Goal: Information Seeking & Learning: Understand process/instructions

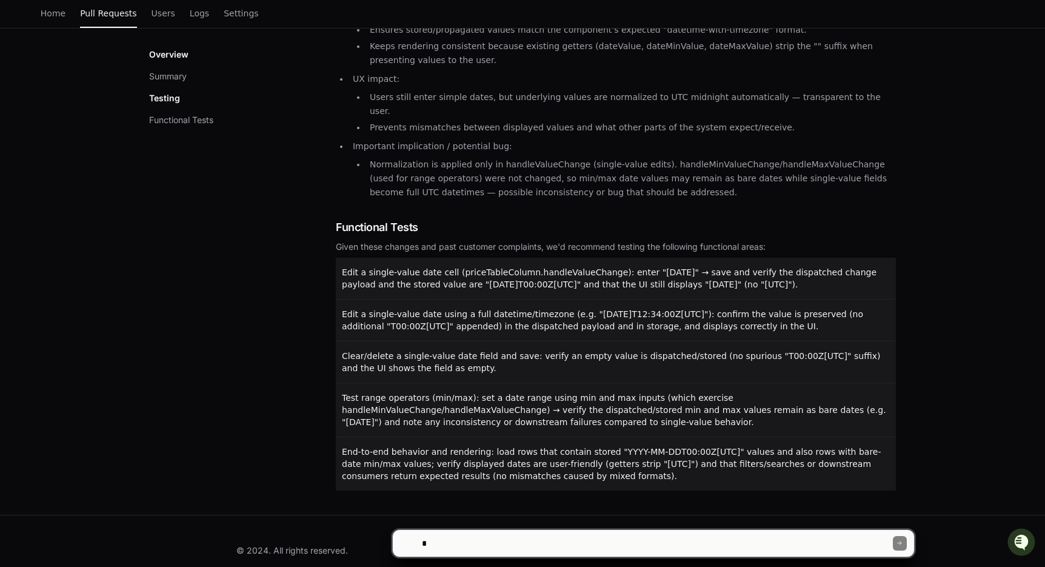
scroll to position [319, 0]
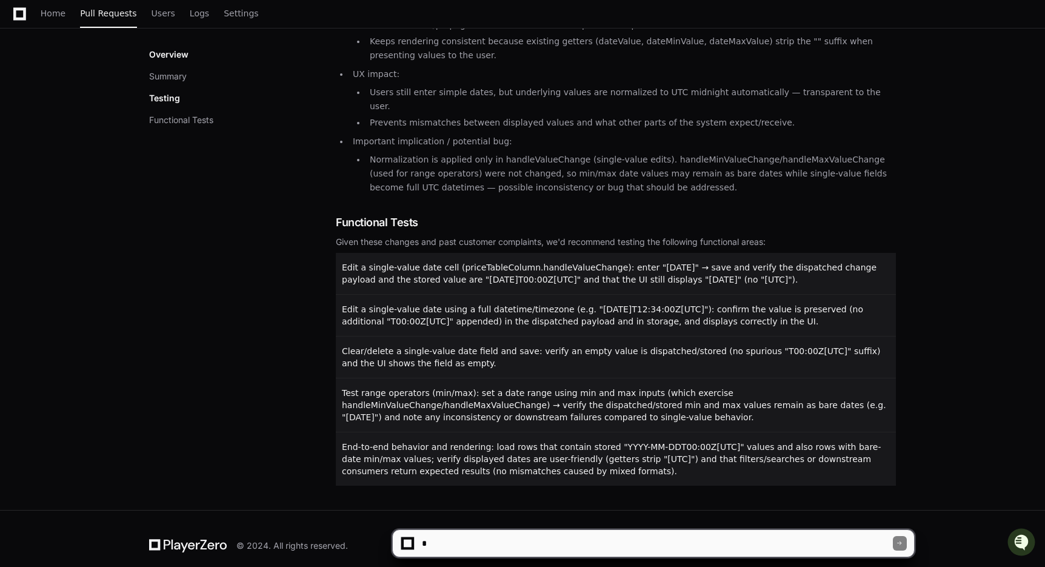
click at [446, 537] on textarea at bounding box center [656, 543] width 474 height 27
type textarea "**********"
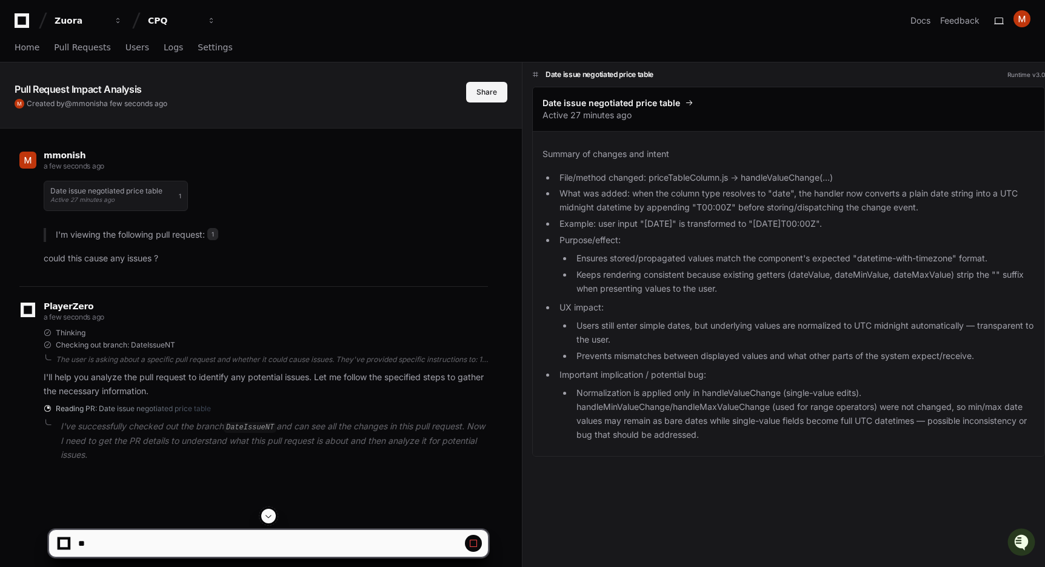
click at [488, 88] on button "Share" at bounding box center [486, 92] width 41 height 21
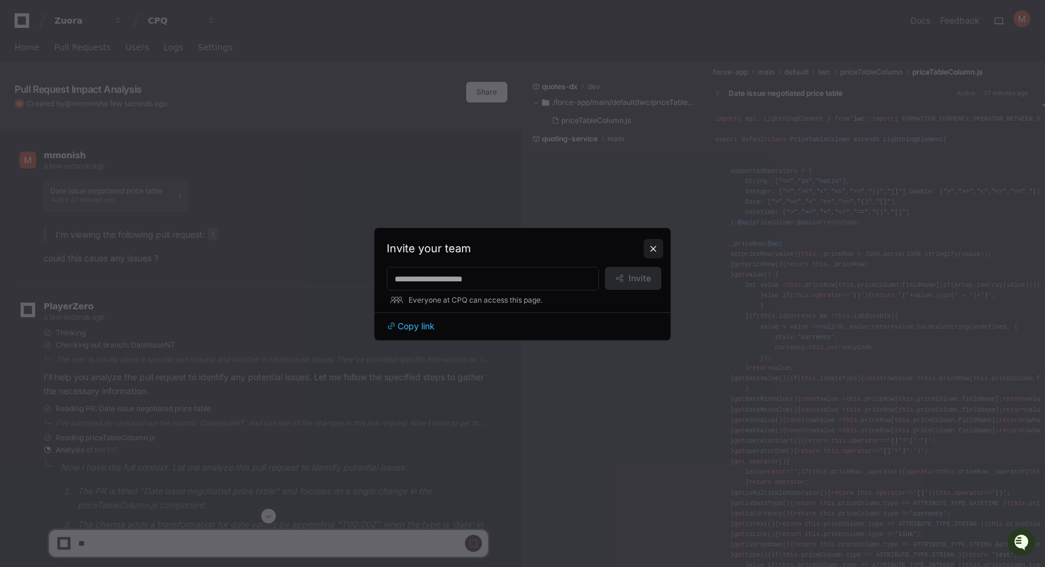
click at [653, 247] on button at bounding box center [653, 248] width 19 height 19
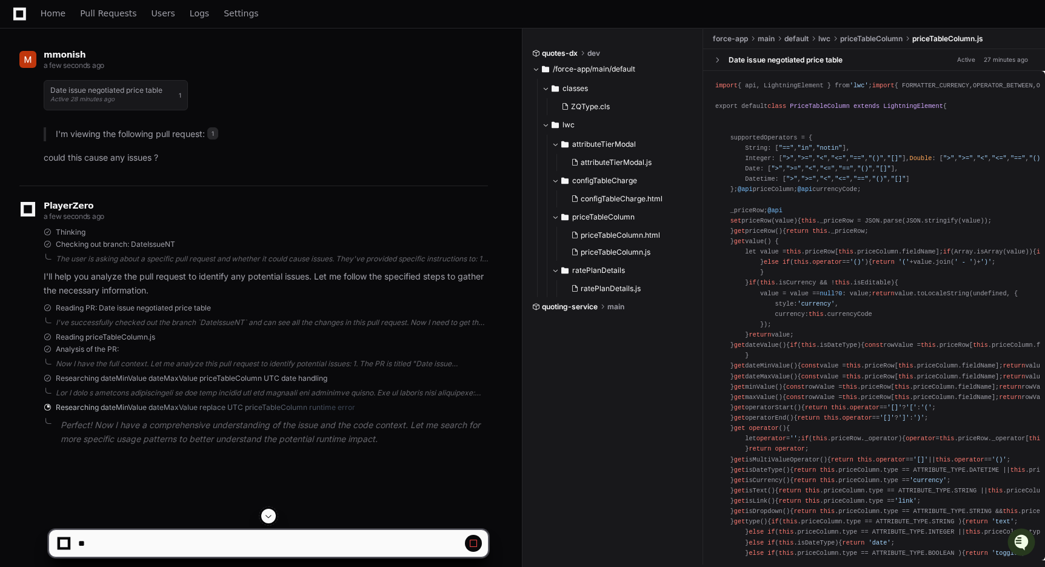
scroll to position [99, 0]
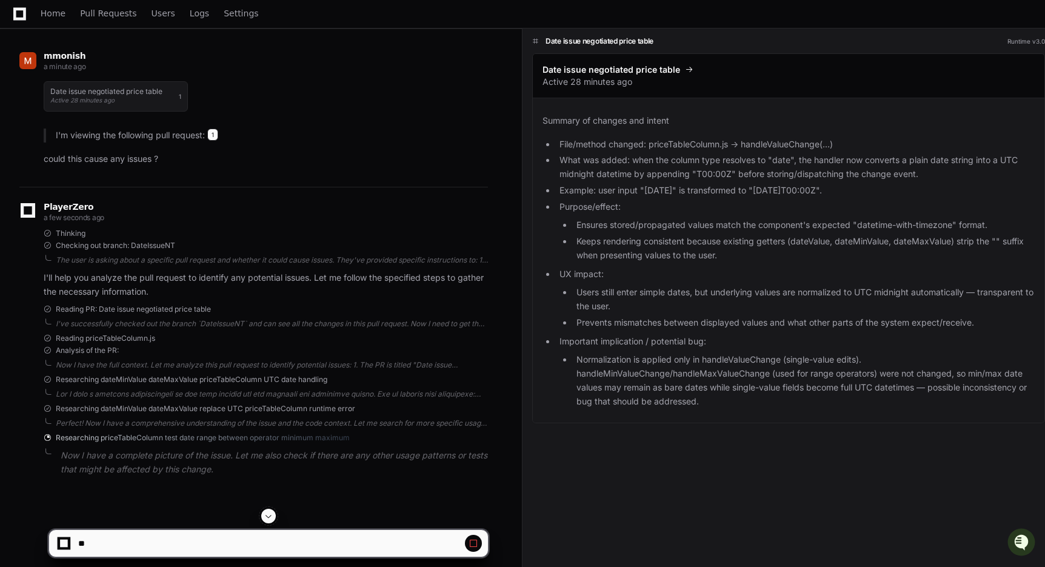
click at [218, 135] on span "1" at bounding box center [212, 134] width 11 height 12
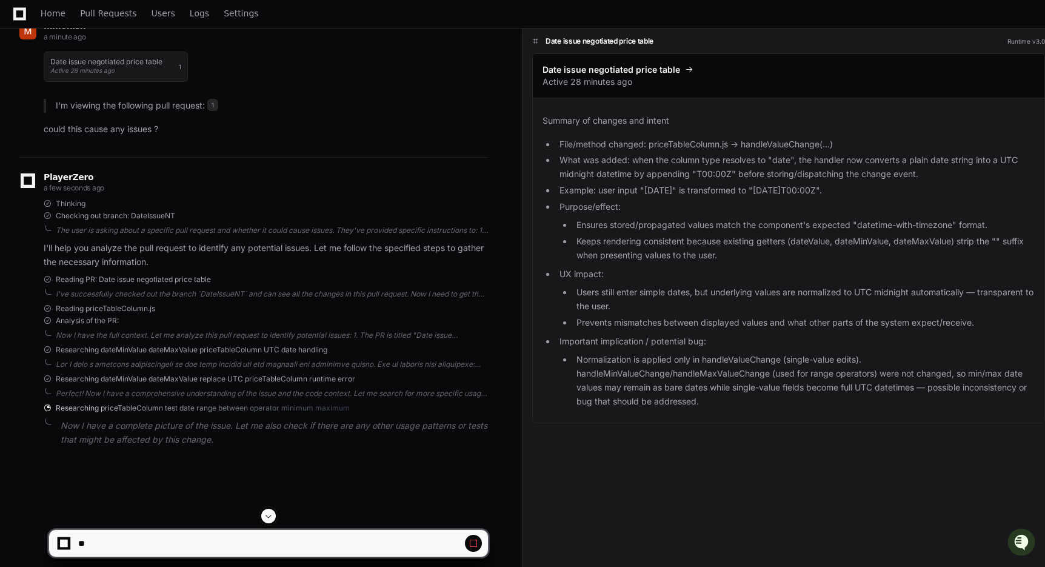
scroll to position [141, 0]
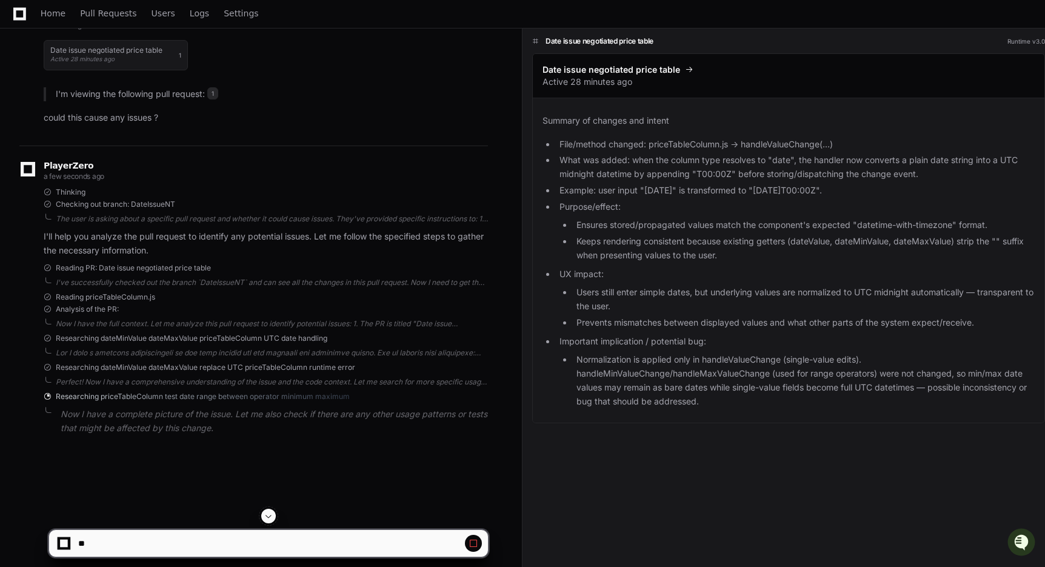
click at [245, 239] on p "I'll help you analyze the pull request to identify any potential issues. Let me…" at bounding box center [266, 244] width 444 height 28
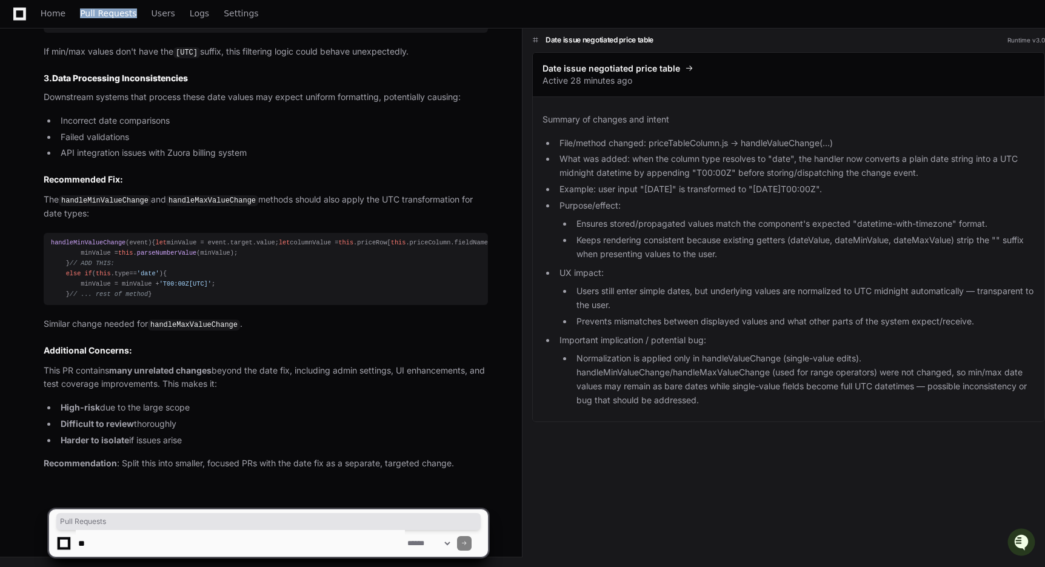
scroll to position [1139, 0]
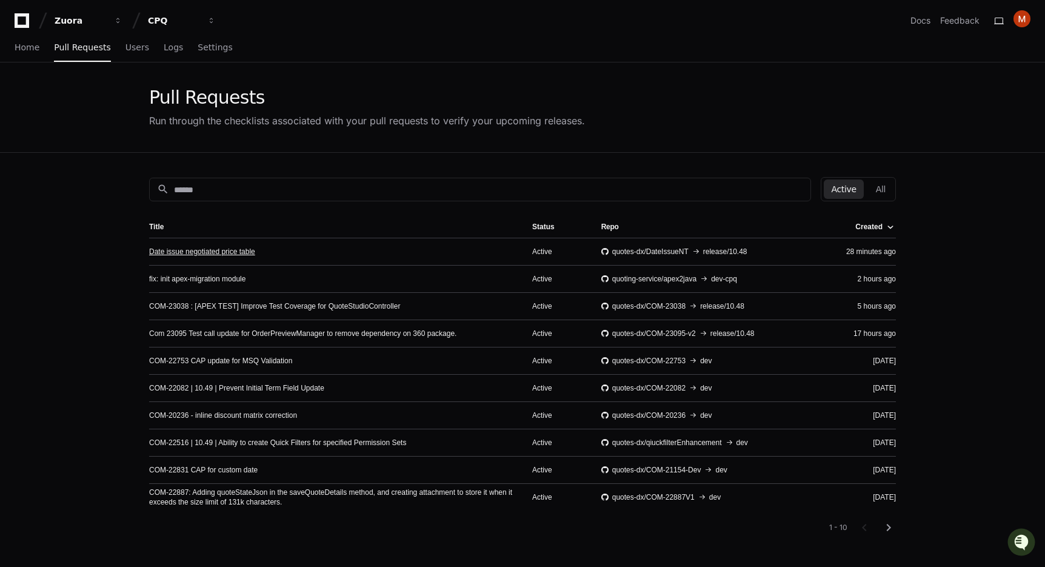
click at [231, 250] on link "Date issue negotiated price table" at bounding box center [202, 252] width 106 height 10
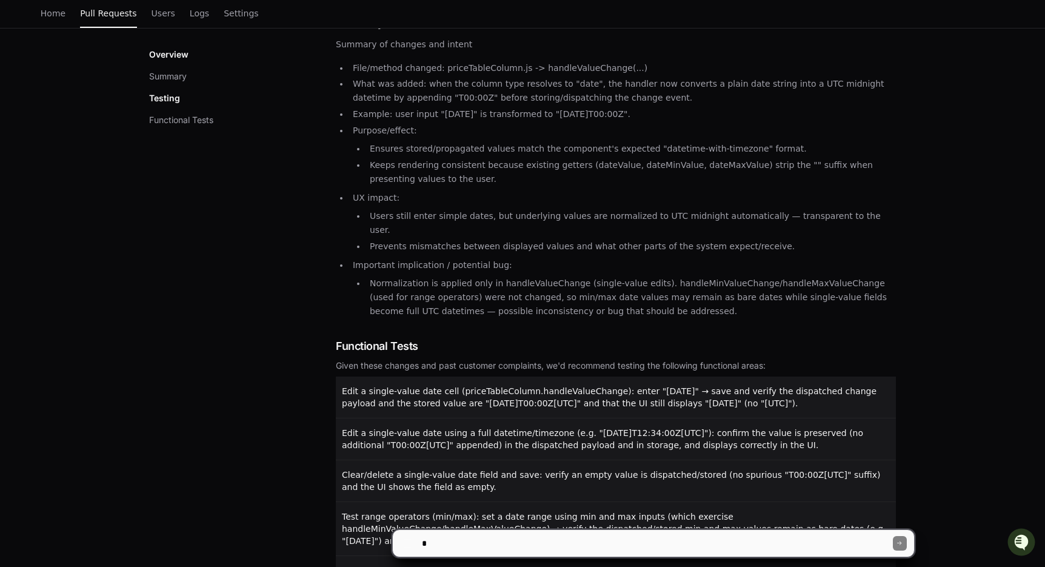
scroll to position [319, 0]
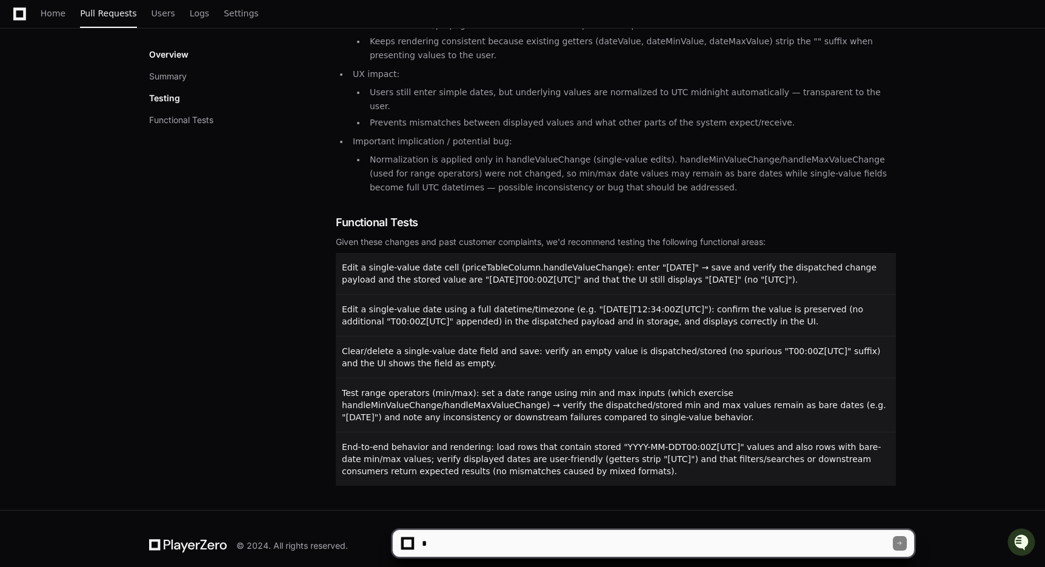
click at [100, 334] on div "Date issue negotiated price table Active Merging into quotes-dx release/10.48 f…" at bounding box center [522, 141] width 1045 height 737
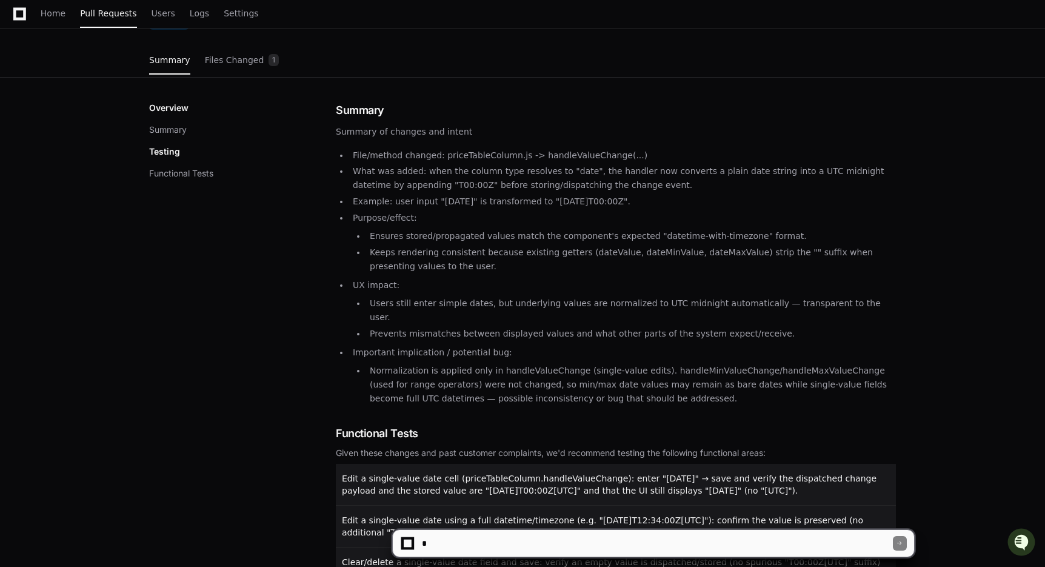
scroll to position [0, 0]
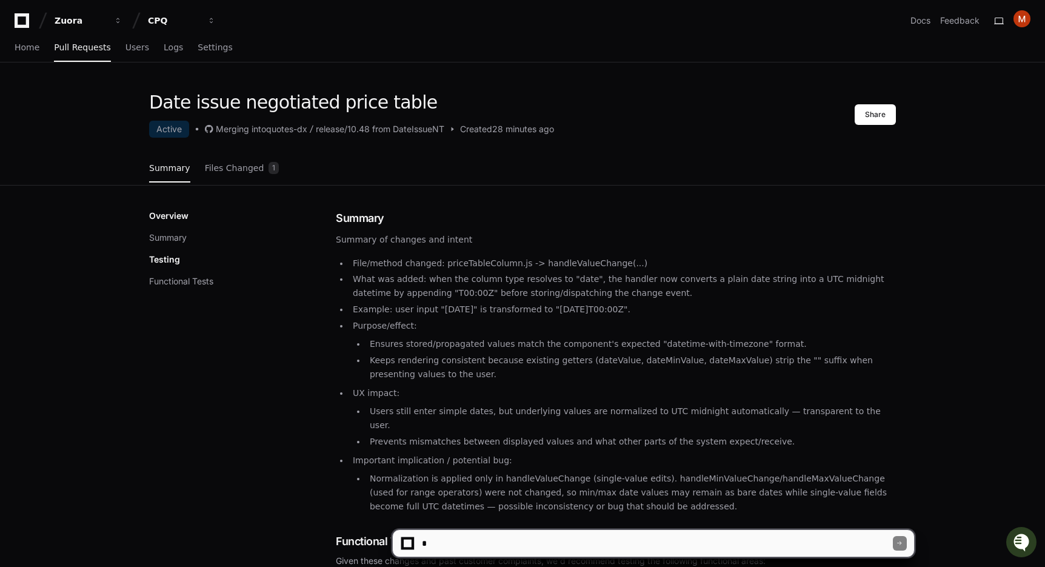
click at [1022, 539] on icon "Open customer support" at bounding box center [1021, 540] width 15 height 15
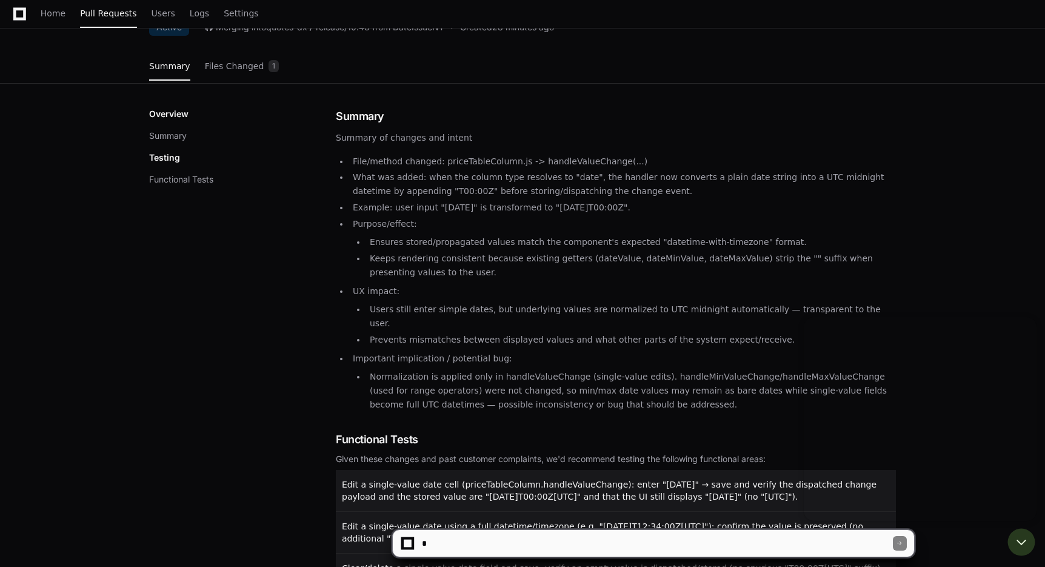
scroll to position [166, 0]
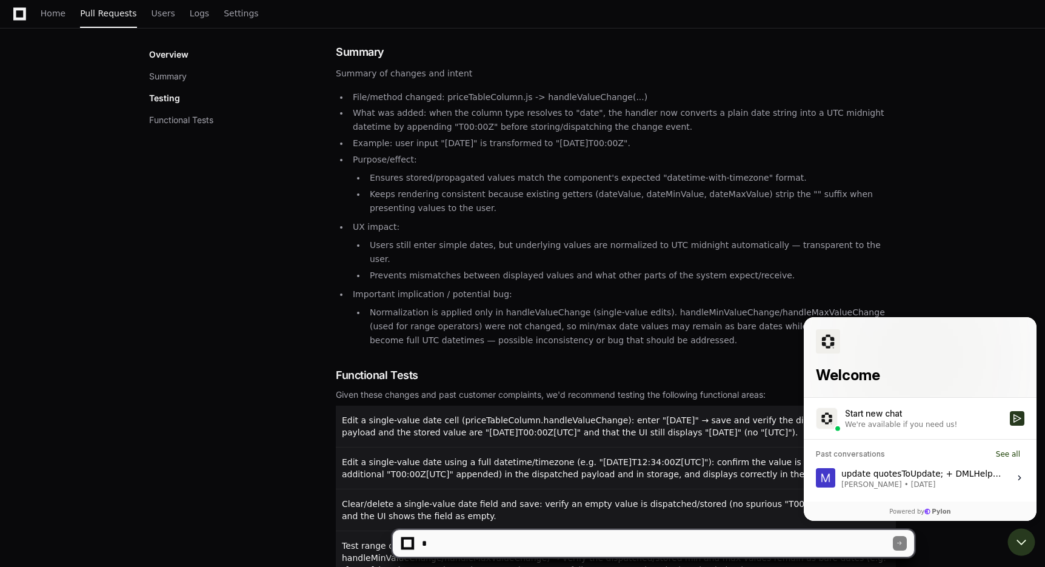
click at [906, 473] on div "update quotesToUpdate; + DMLHelper.updateSobjects(quotesToUpdate); - if (asyncO…" at bounding box center [921, 477] width 161 height 23
click at [816, 477] on button "View issue" at bounding box center [815, 477] width 1 height 1
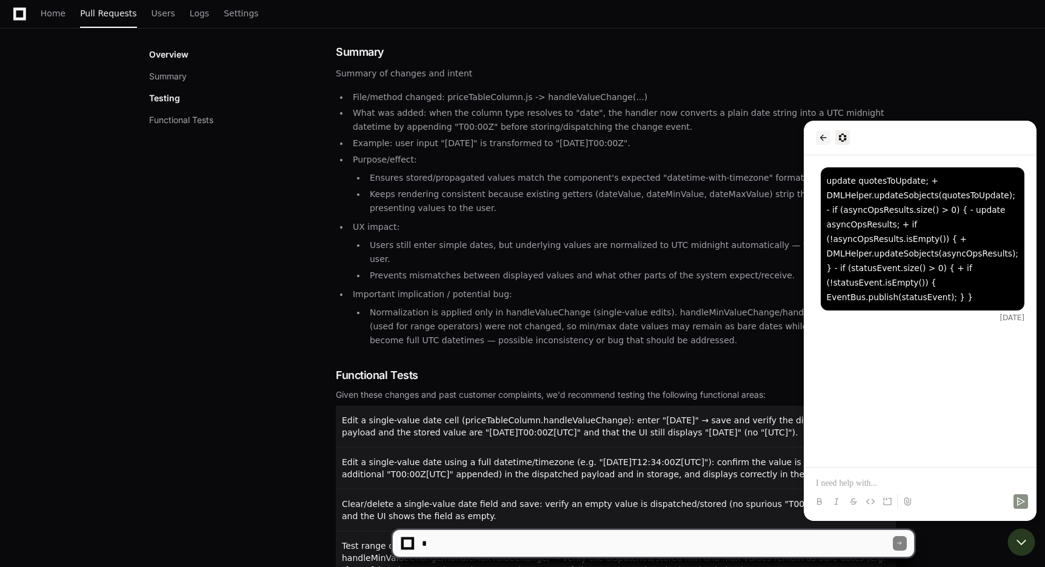
click at [817, 137] on button "back" at bounding box center [823, 137] width 15 height 15
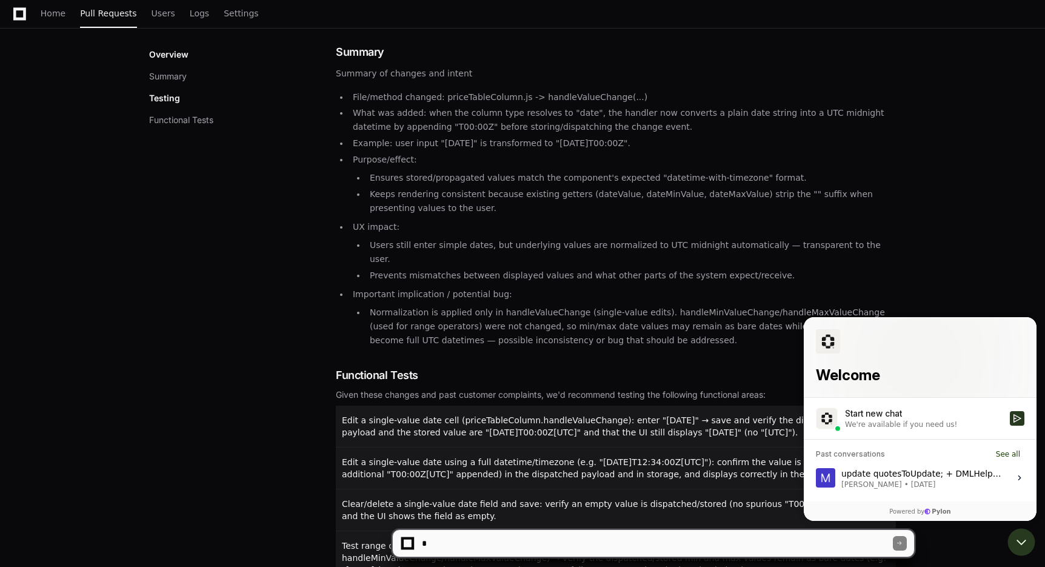
click at [852, 471] on div "update quotesToUpdate; + DMLHelper.updateSobjects(quotesToUpdate); - if (asyncO…" at bounding box center [921, 477] width 161 height 23
click at [816, 477] on button "View issue" at bounding box center [815, 477] width 1 height 1
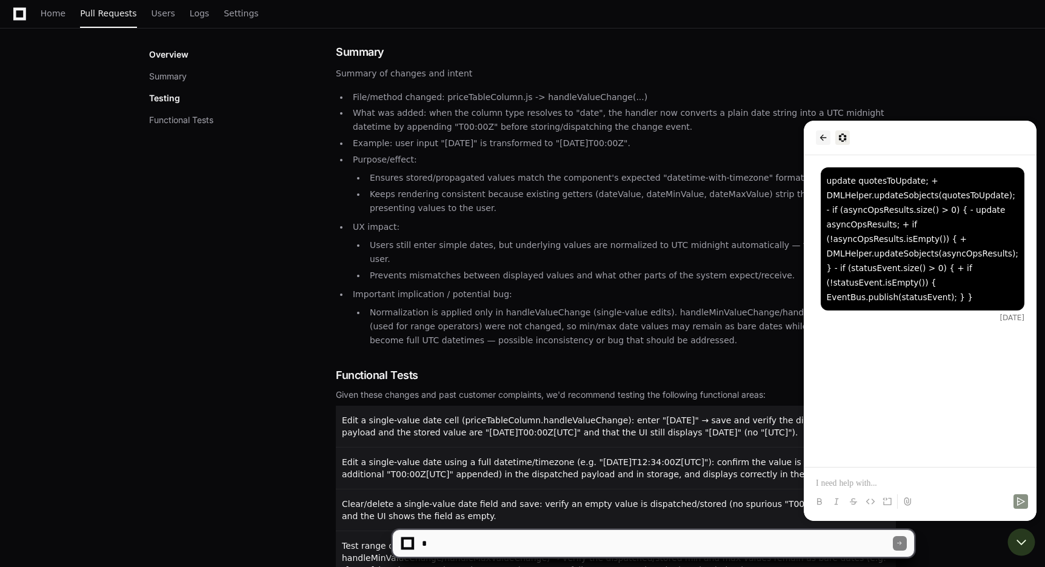
click at [822, 135] on icon "back" at bounding box center [823, 138] width 7 height 6
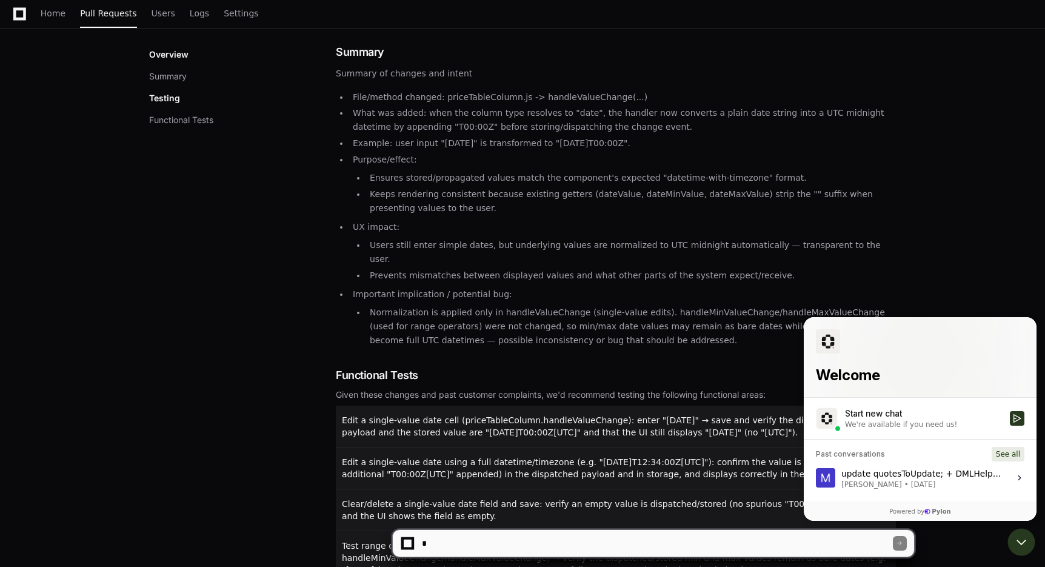
click at [1009, 454] on button "See all" at bounding box center [1007, 454] width 33 height 15
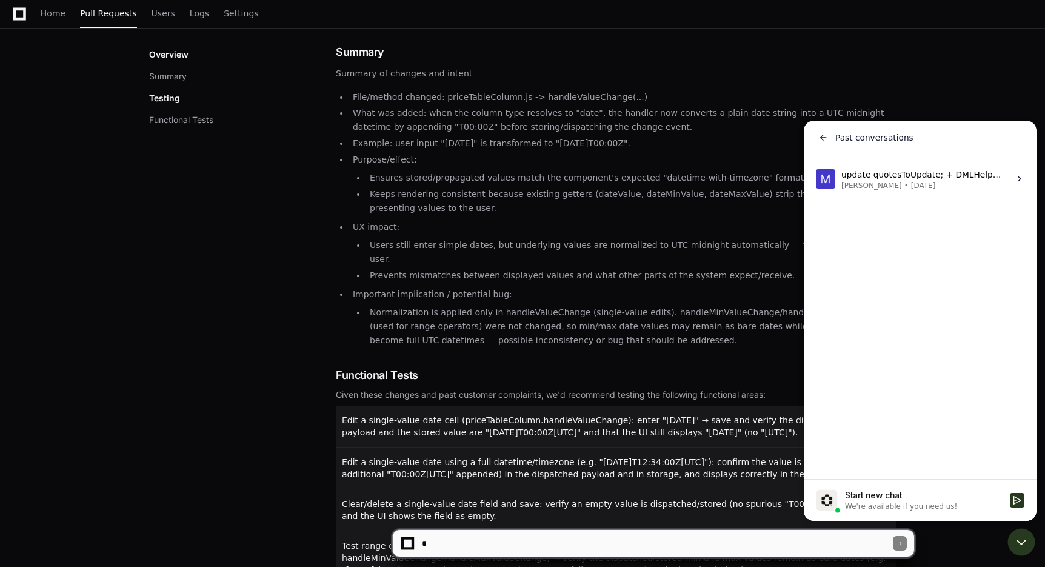
click at [1015, 178] on icon at bounding box center [1019, 179] width 10 height 10
click at [816, 179] on button "View issue" at bounding box center [815, 179] width 1 height 1
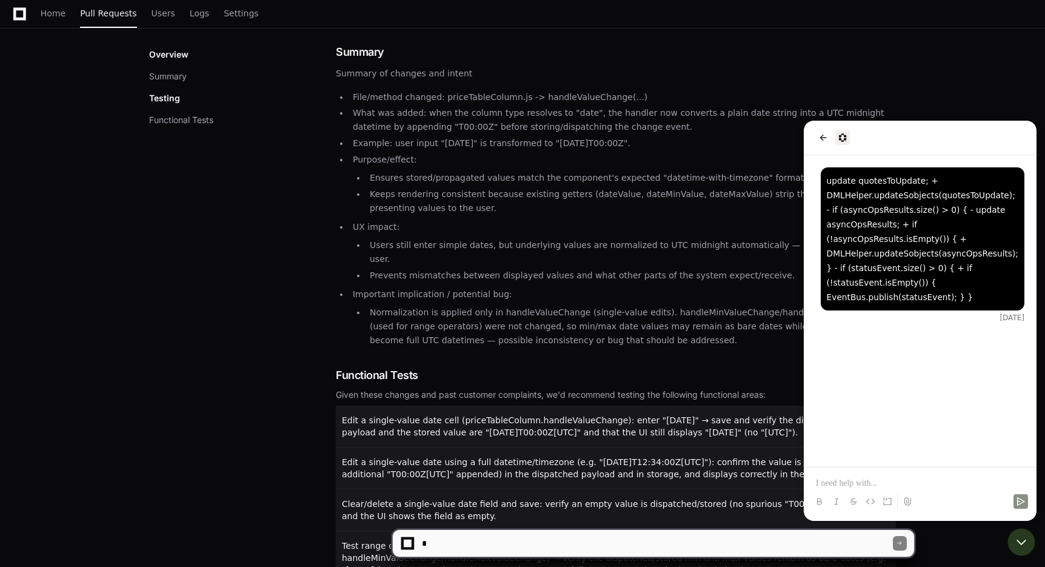
click at [843, 141] on img at bounding box center [842, 137] width 15 height 15
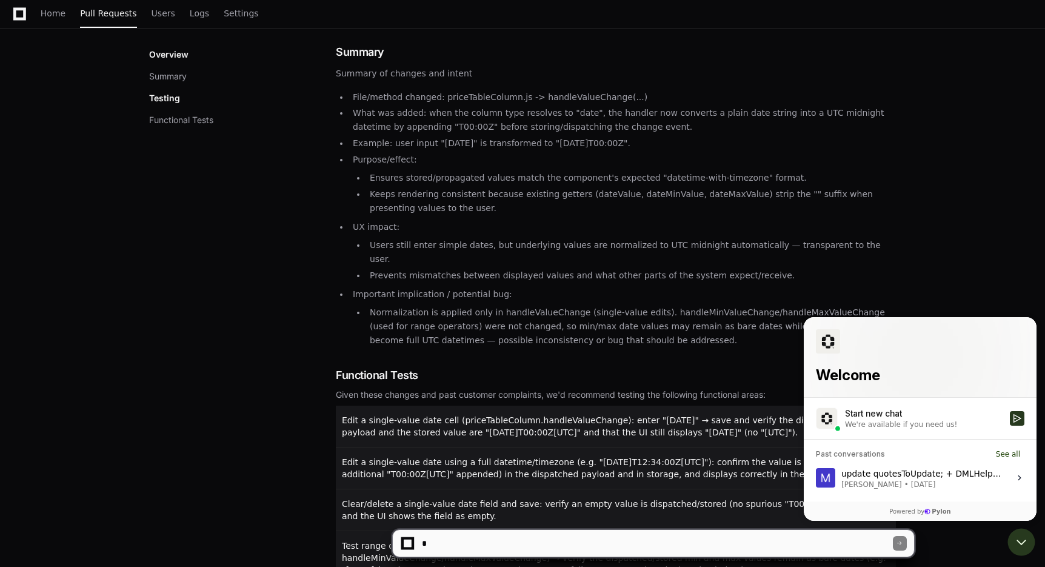
click at [830, 473] on img at bounding box center [825, 477] width 19 height 19
click at [816, 477] on button "View issue" at bounding box center [815, 477] width 1 height 1
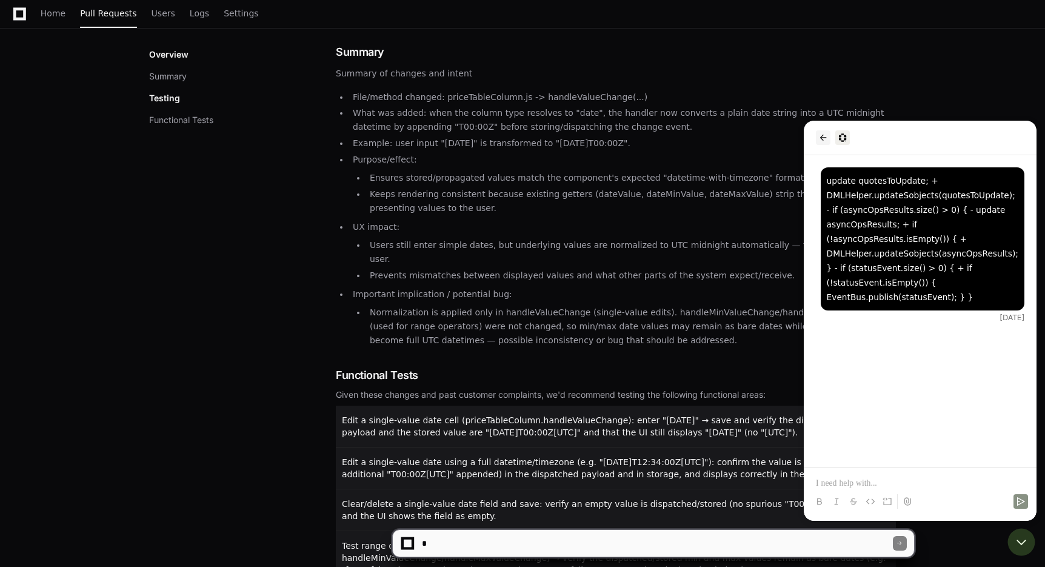
click at [820, 138] on icon "back" at bounding box center [823, 138] width 7 height 6
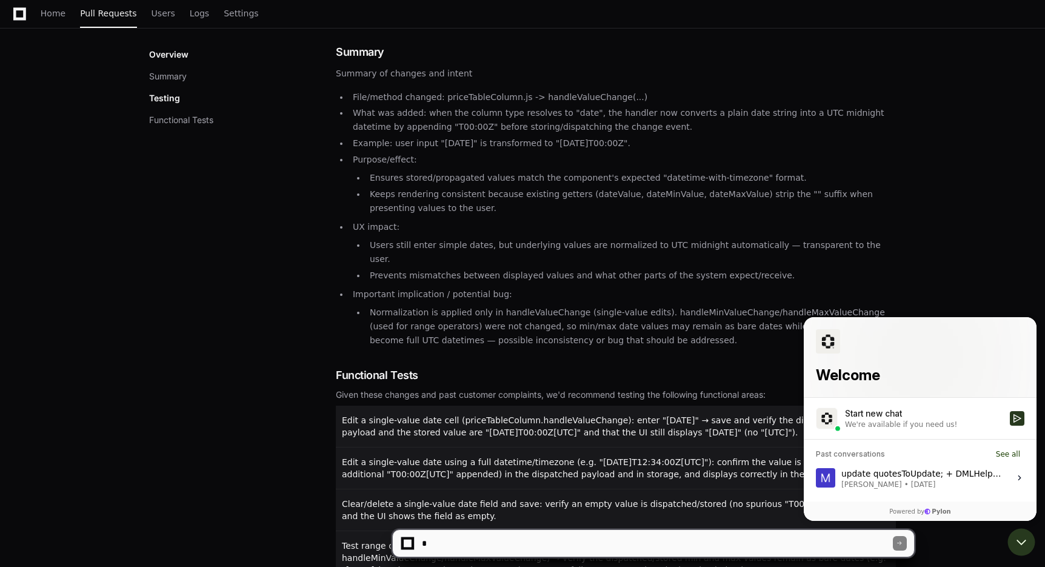
click at [877, 407] on label "Start new chat We're available if you need us!" at bounding box center [919, 417] width 233 height 41
click at [1009, 411] on button "Start new chat We're available if you need us!" at bounding box center [1016, 418] width 15 height 15
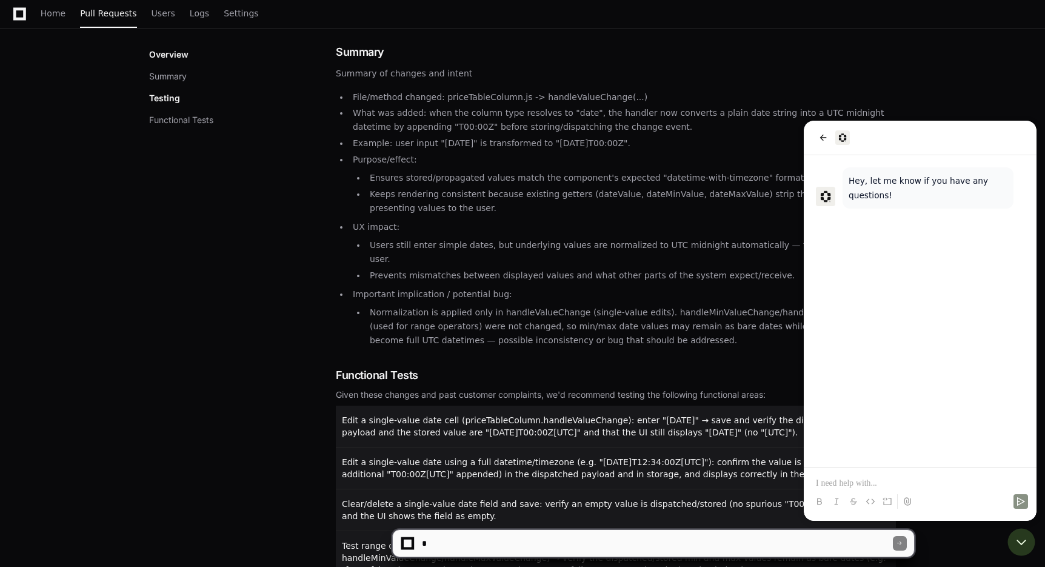
scroll to position [168, 0]
click at [900, 277] on div "Hey, let me know if you have any questions!" at bounding box center [919, 310] width 233 height 311
click at [818, 138] on icon "back" at bounding box center [823, 138] width 10 height 10
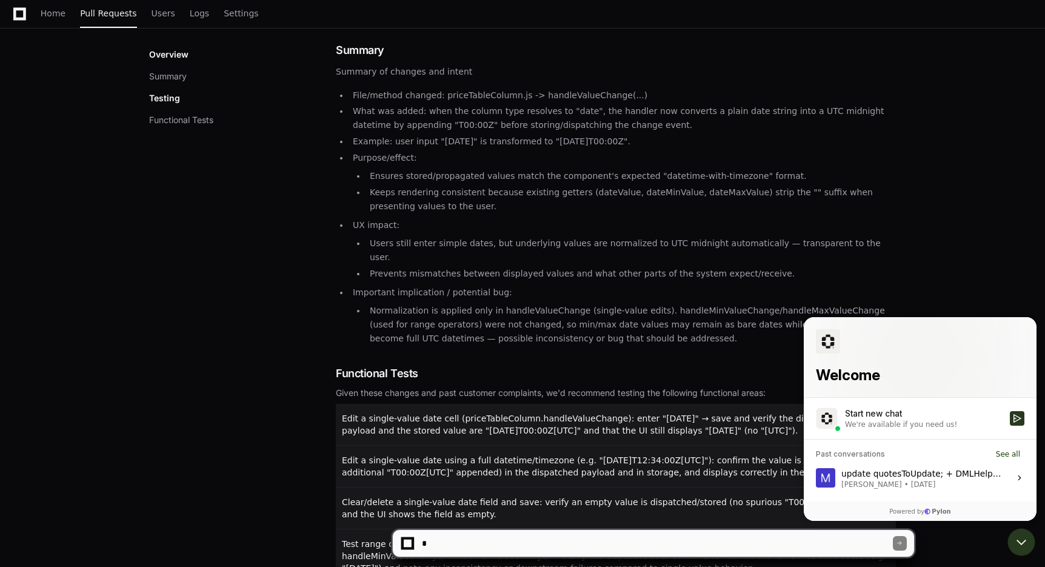
click at [369, 250] on li "Users still enter simple dates, but underlying values are normalized to UTC mid…" at bounding box center [631, 250] width 530 height 28
click at [253, 317] on div "Overview Summary Testing Functional Tests" at bounding box center [242, 339] width 187 height 594
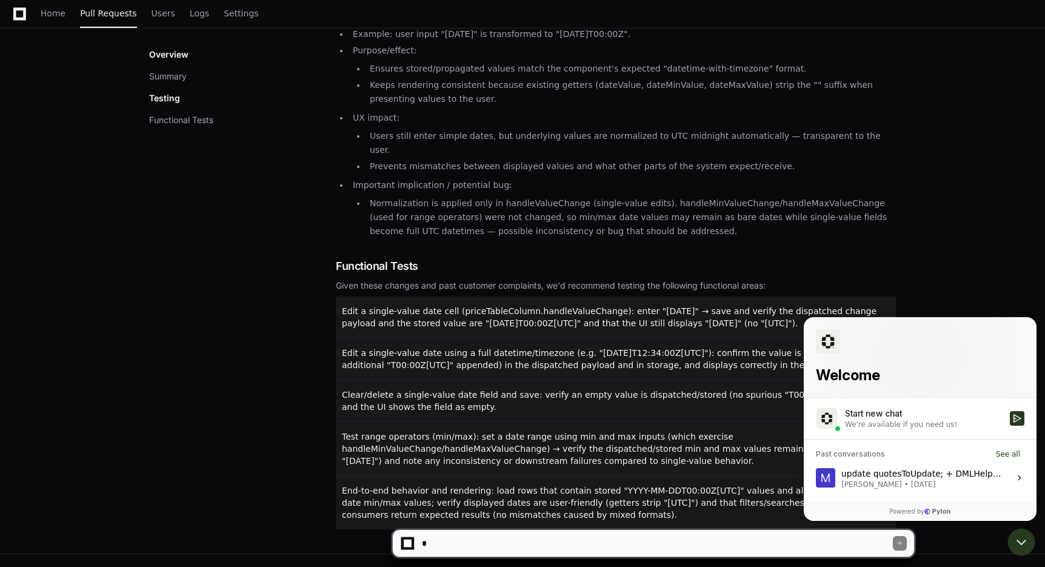
scroll to position [319, 0]
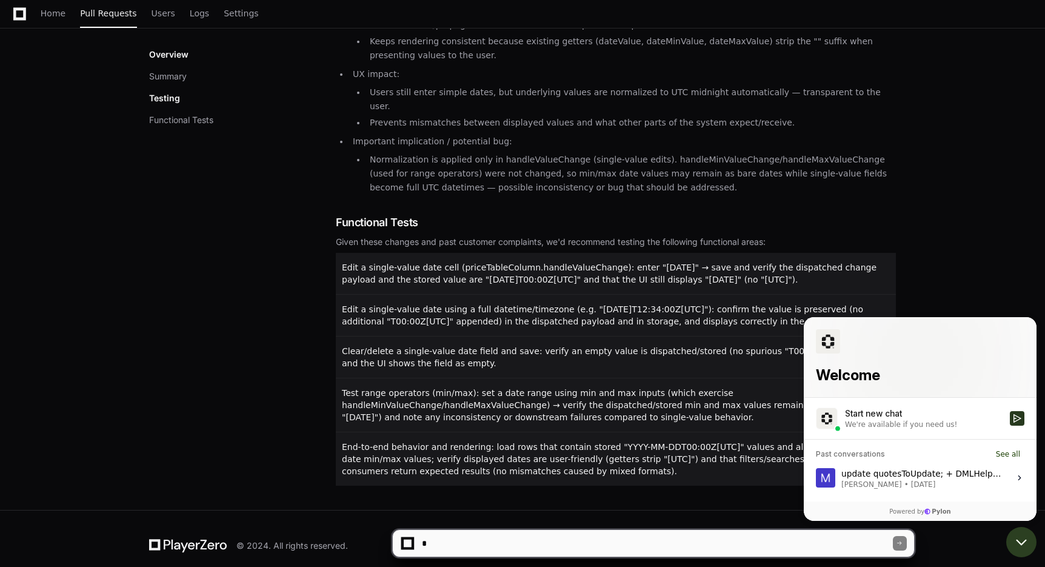
click at [1017, 539] on icon "Open customer support" at bounding box center [1021, 542] width 30 height 30
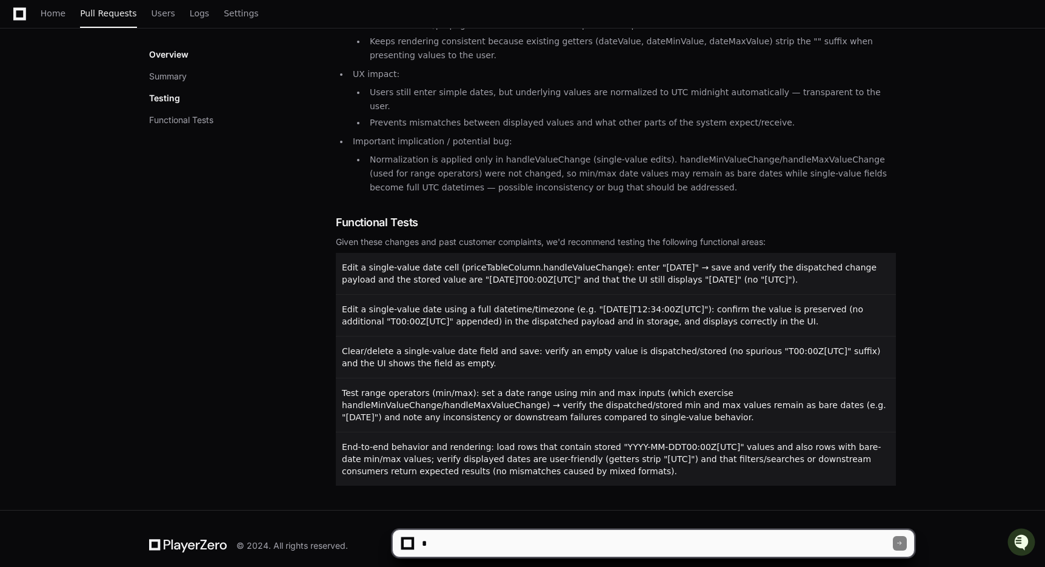
click at [279, 328] on div "Overview Summary Testing Functional Tests" at bounding box center [242, 188] width 187 height 594
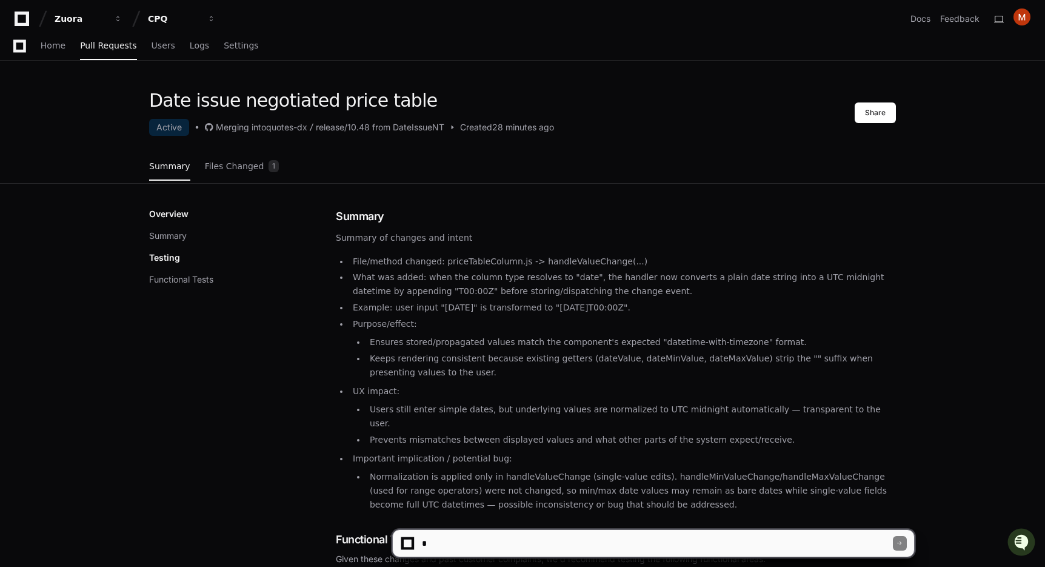
scroll to position [0, 0]
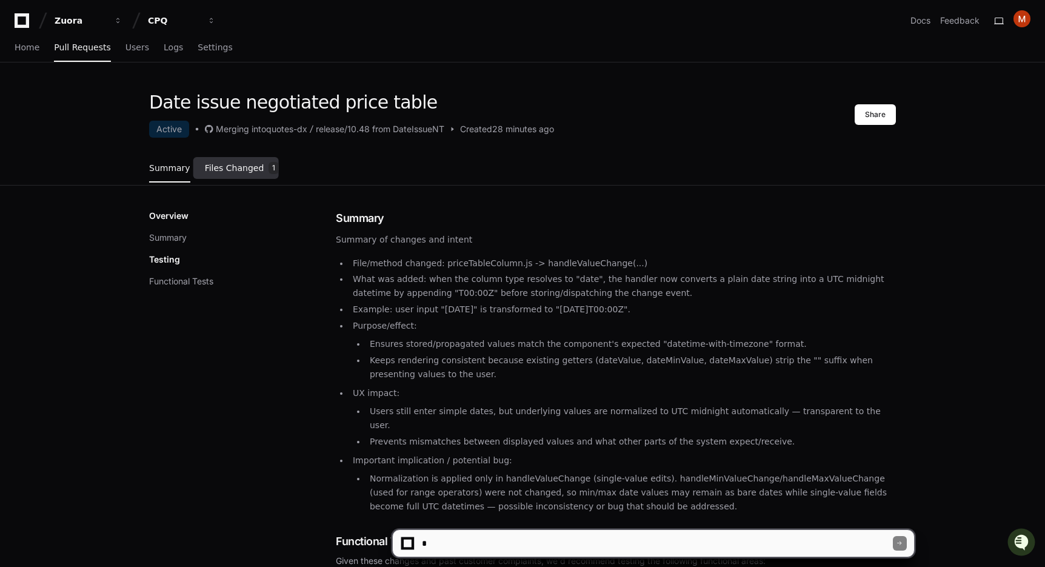
click at [237, 176] on link "Files Changed 1" at bounding box center [242, 168] width 75 height 33
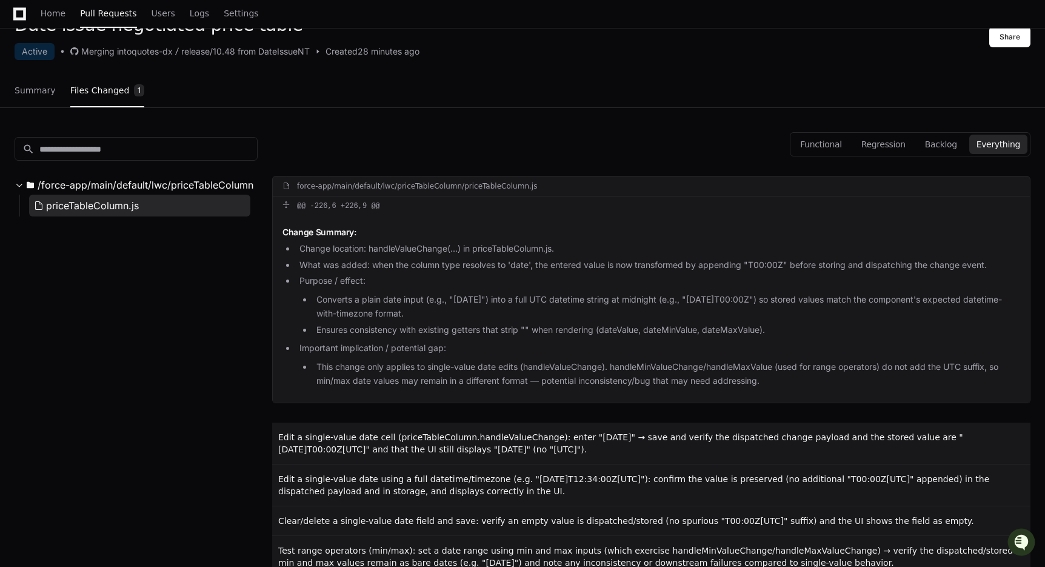
click at [161, 207] on button "priceTableColumn.js" at bounding box center [139, 206] width 221 height 22
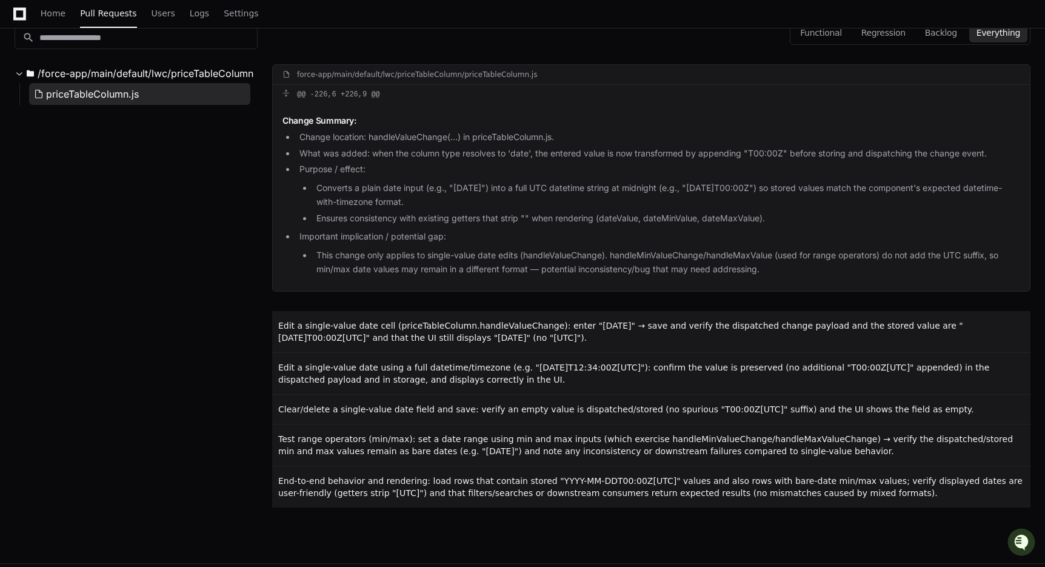
scroll to position [193, 0]
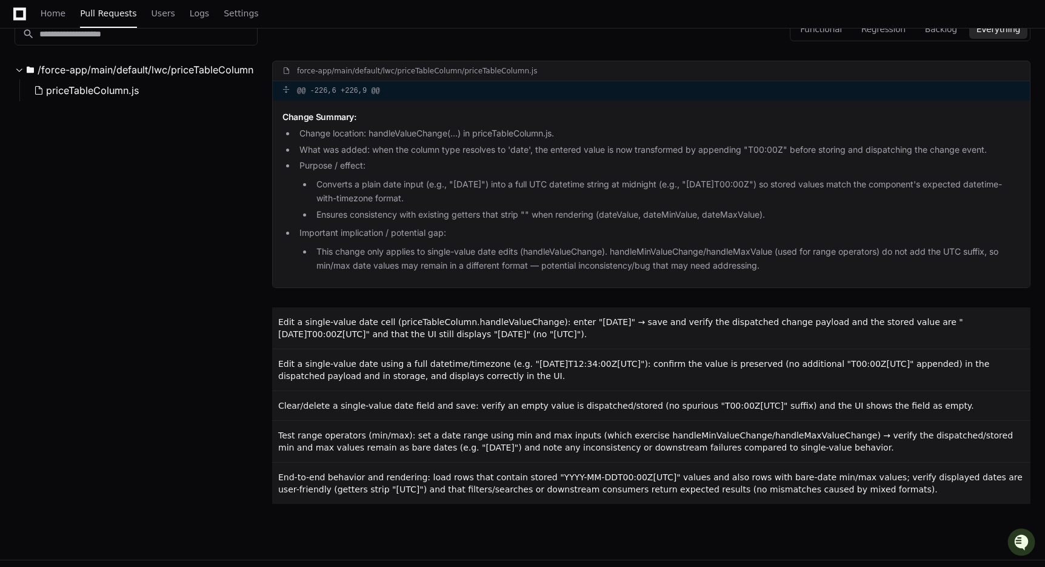
click at [385, 98] on div "@@ -226,6 +226,9 @@" at bounding box center [651, 90] width 757 height 19
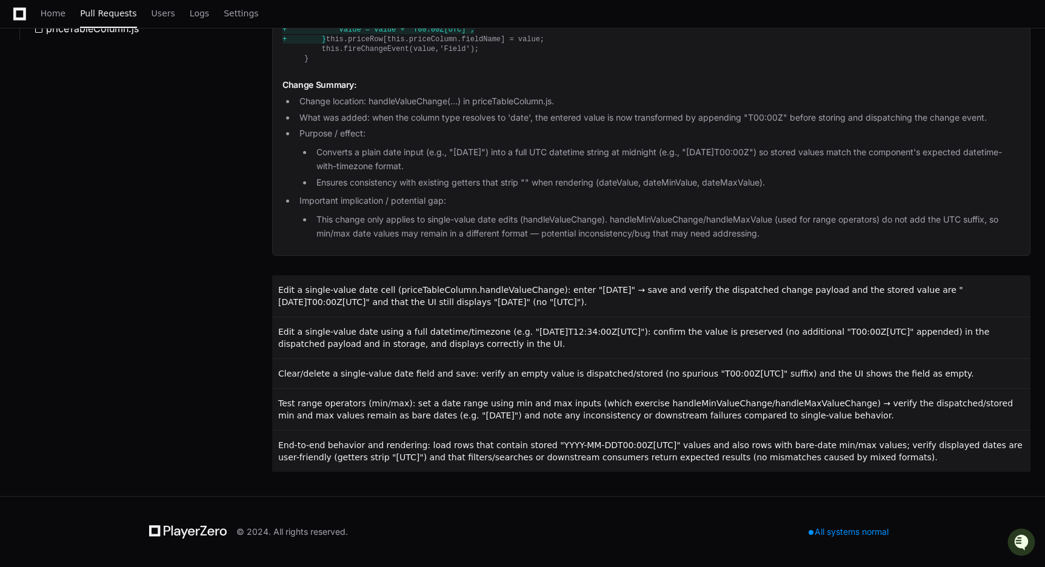
scroll to position [331, 0]
click at [833, 530] on div "All systems normal" at bounding box center [848, 531] width 95 height 17
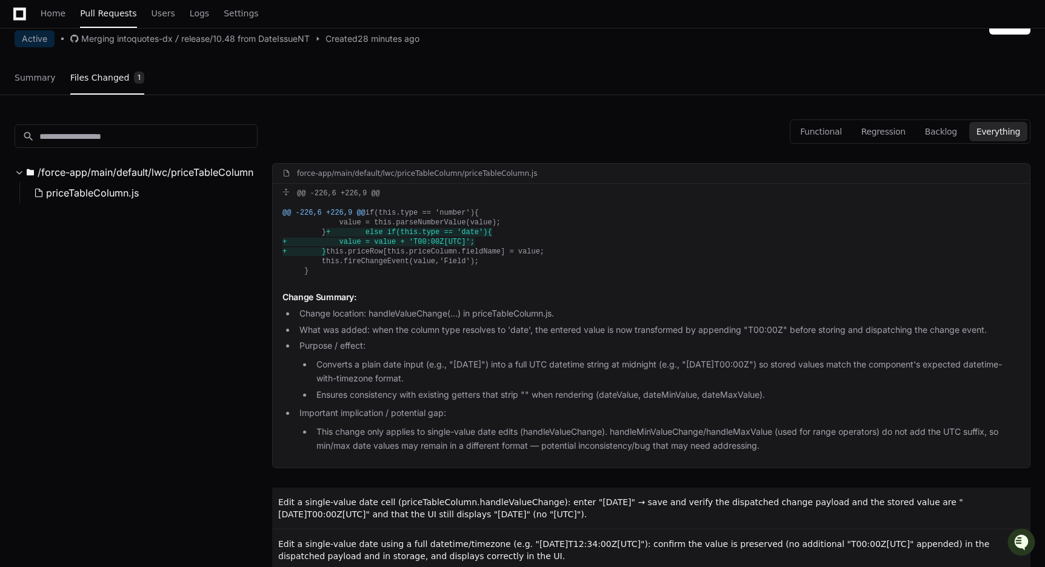
scroll to position [0, 0]
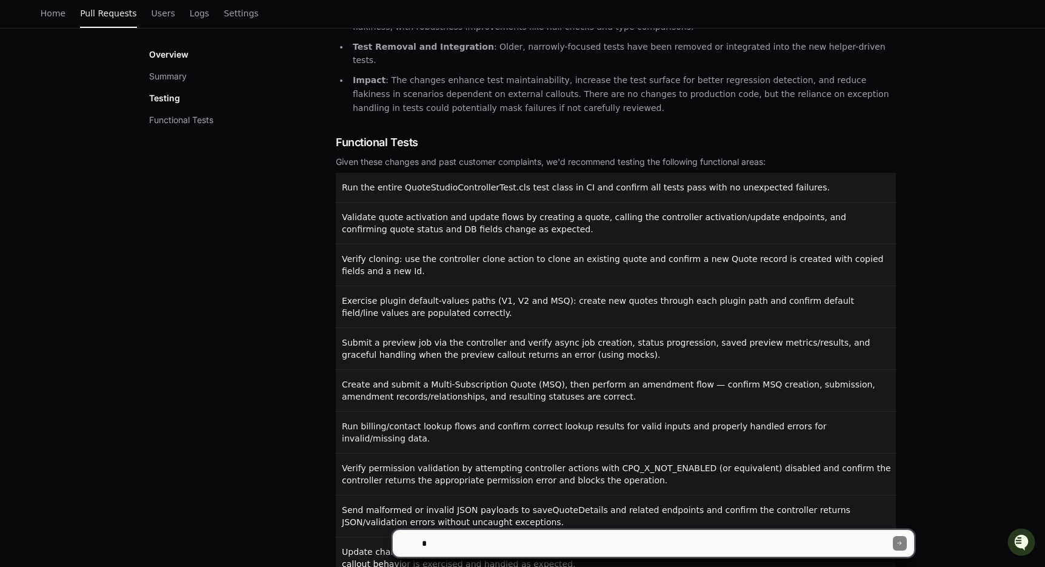
scroll to position [534, 0]
